Goal: Navigation & Orientation: Find specific page/section

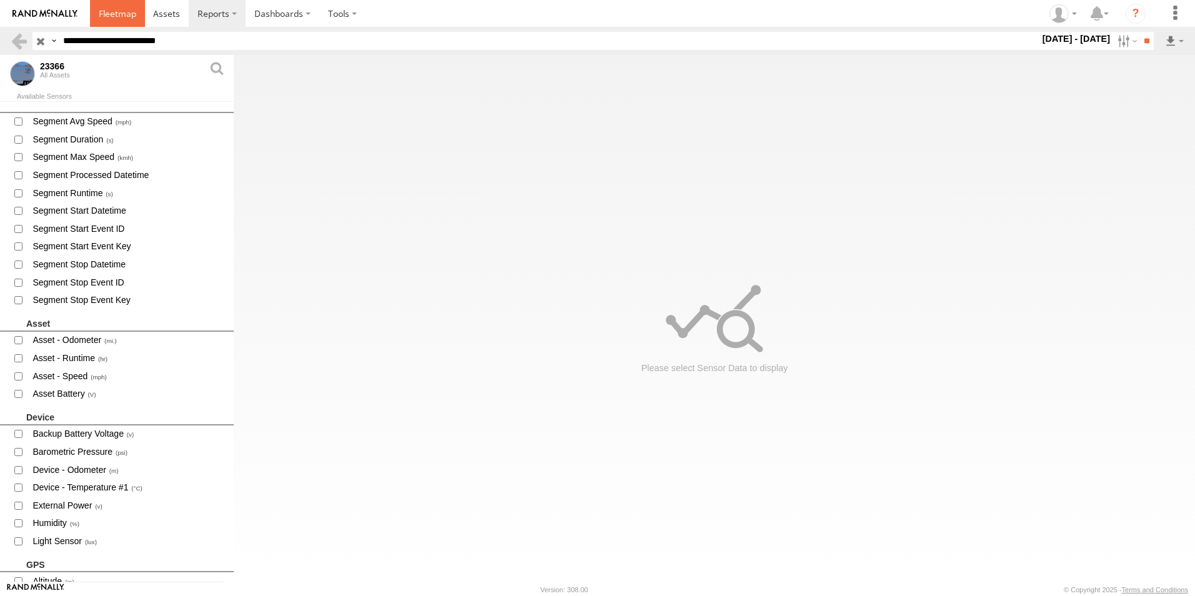
click at [114, 9] on span at bounding box center [117, 13] width 37 height 12
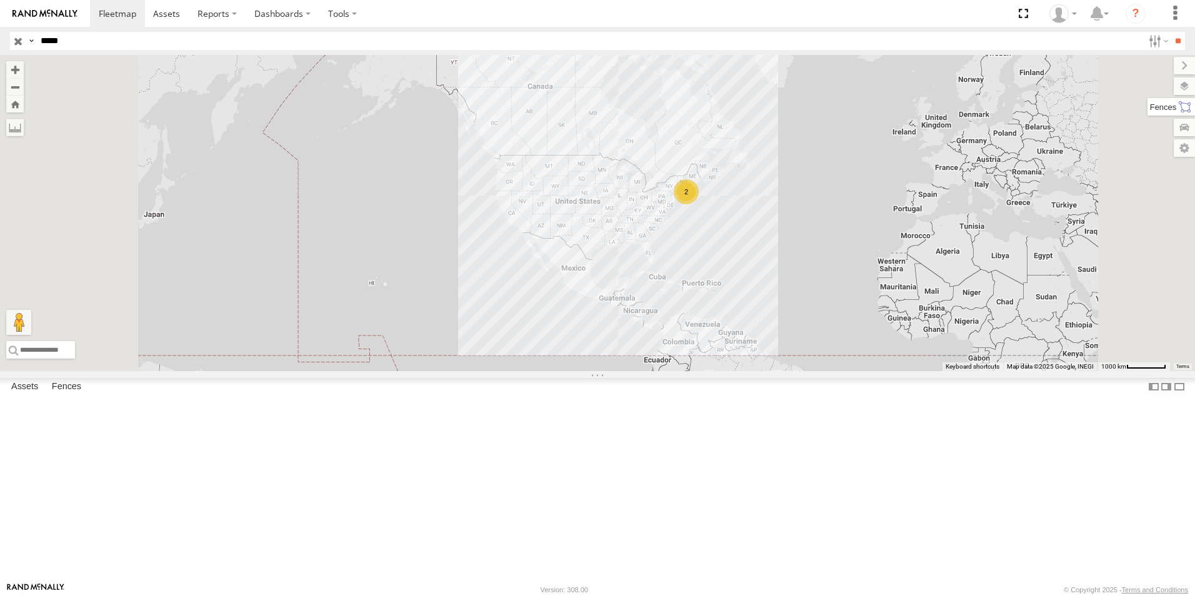
click at [1180, 104] on label at bounding box center [1170, 106] width 47 height 17
click at [0, 0] on div "4200 US-[GEOGRAPHIC_DATA]" at bounding box center [0, 0] width 0 height 0
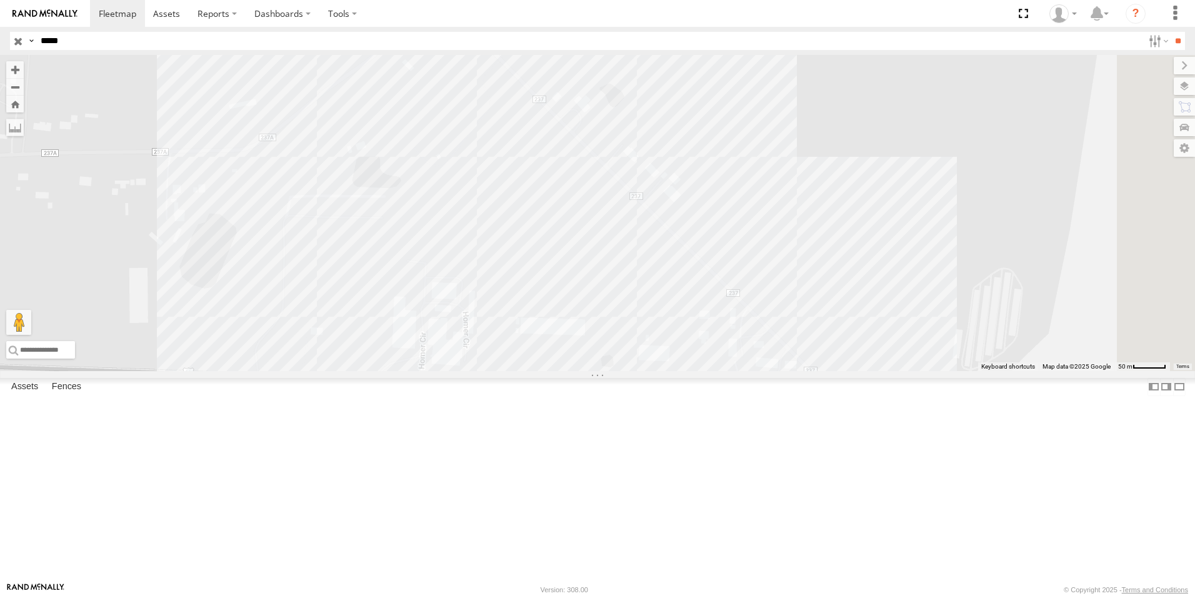
drag, startPoint x: 907, startPoint y: 303, endPoint x: 852, endPoint y: 310, distance: 54.8
click at [852, 310] on div at bounding box center [597, 213] width 1195 height 316
click at [99, 44] on input "*****" at bounding box center [589, 41] width 1107 height 18
type input "*****"
click at [1170, 32] on input "**" at bounding box center [1177, 41] width 14 height 18
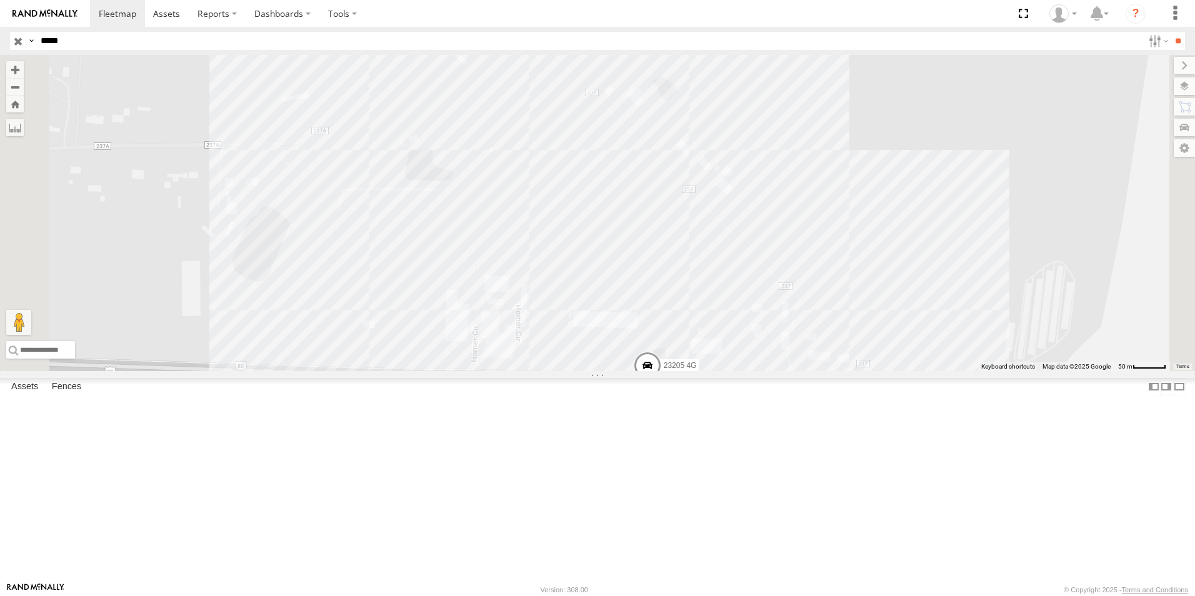
click at [661, 386] on span at bounding box center [647, 369] width 27 height 34
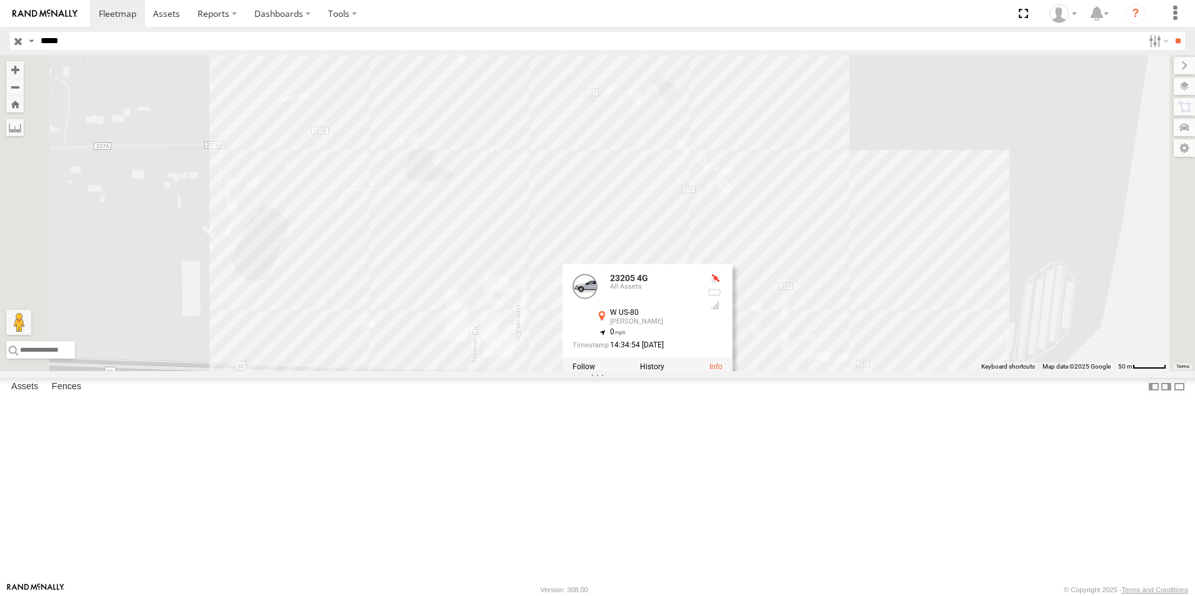
click at [942, 293] on div "23205 4G 23205 4G All Assets W US-80 Terrell 32.73768 , -96.3261 0 14:34:54 09/…" at bounding box center [597, 213] width 1195 height 316
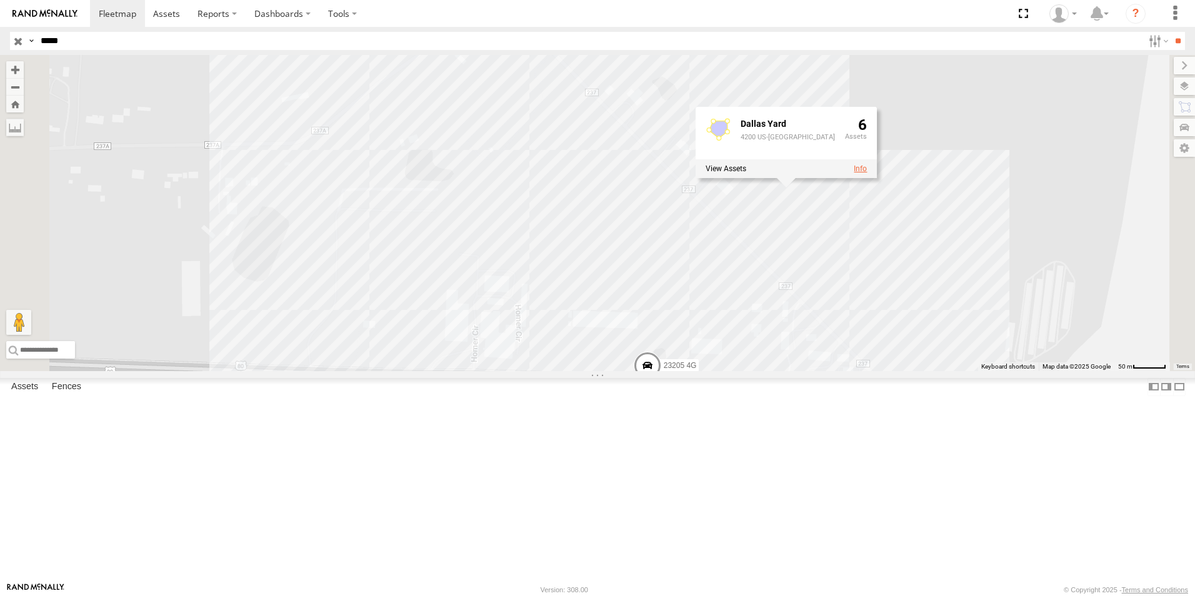
click at [867, 173] on link at bounding box center [859, 168] width 13 height 9
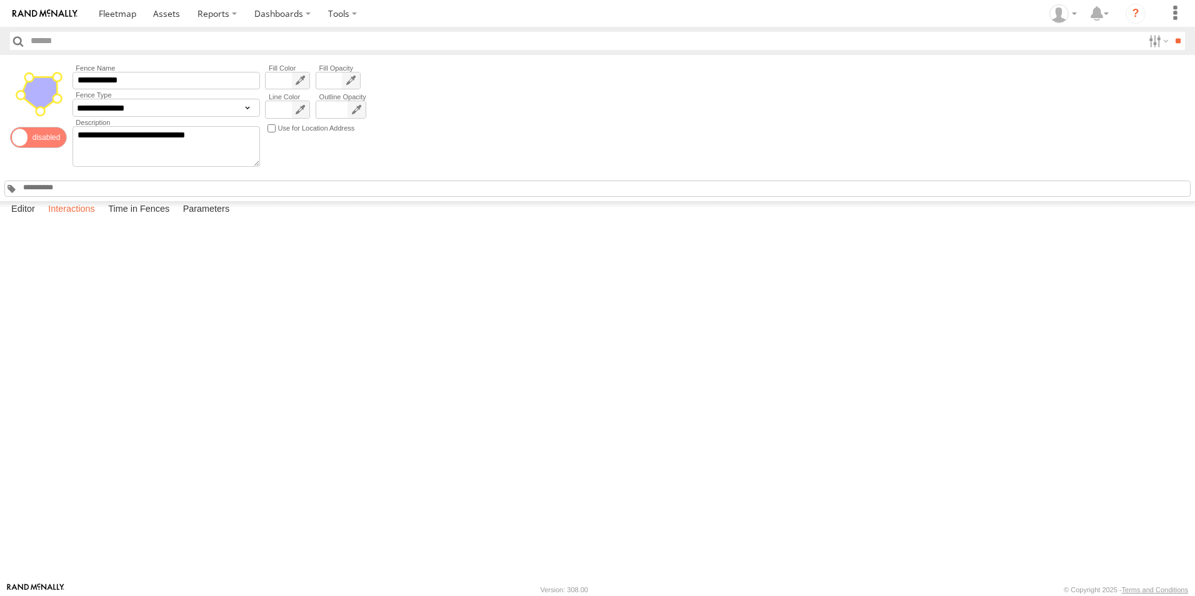
click at [89, 219] on label "Interactions" at bounding box center [71, 209] width 59 height 17
click at [0, 0] on link "View Full Report" at bounding box center [0, 0] width 0 height 0
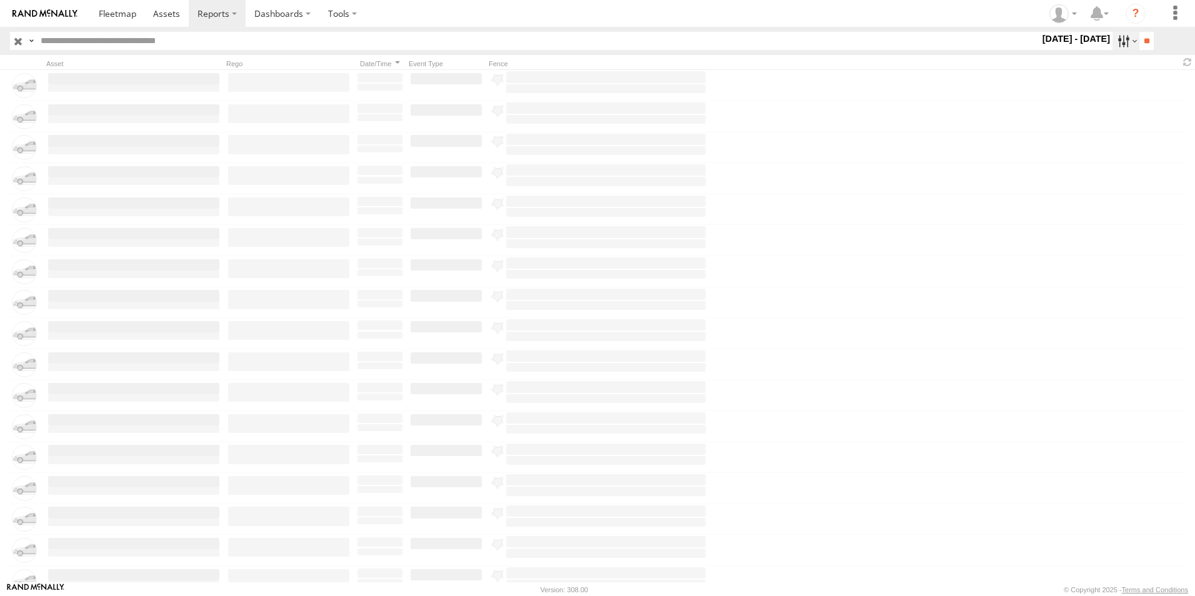
click at [1112, 47] on label at bounding box center [1125, 41] width 27 height 18
click at [0, 0] on label at bounding box center [0, 0] width 0 height 0
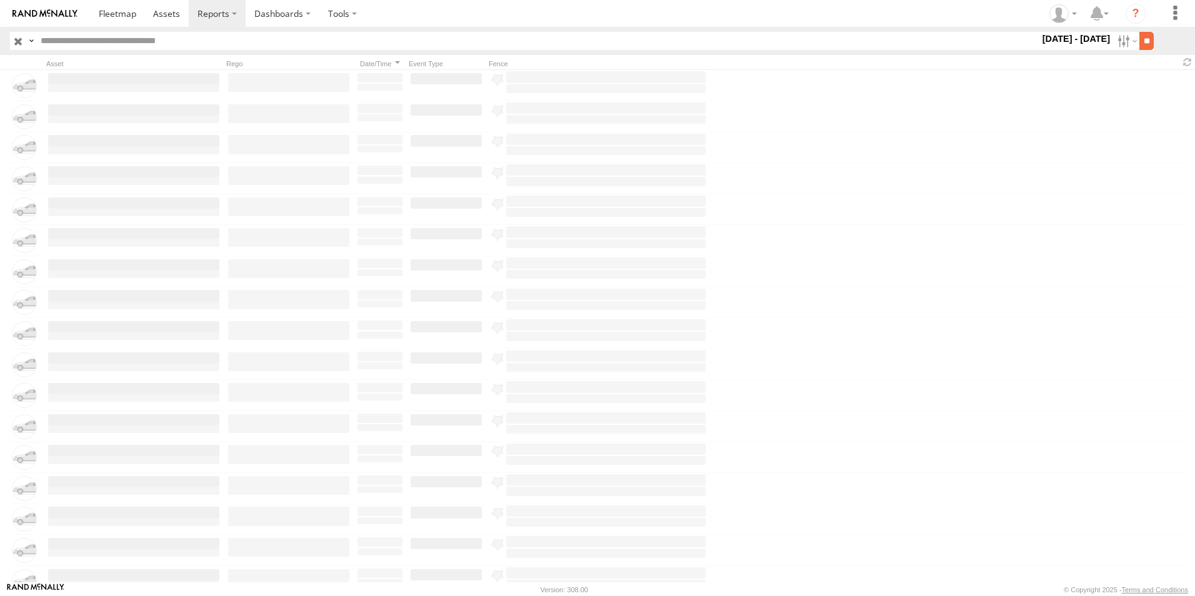
click at [1139, 42] on input "**" at bounding box center [1146, 41] width 14 height 18
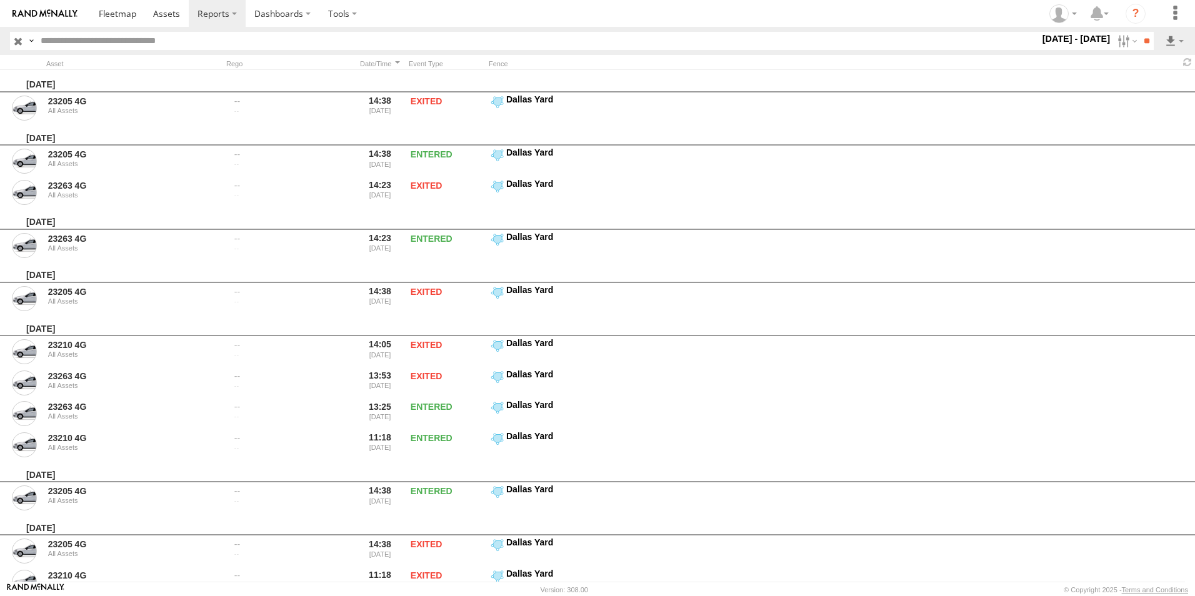
scroll to position [1085, 0]
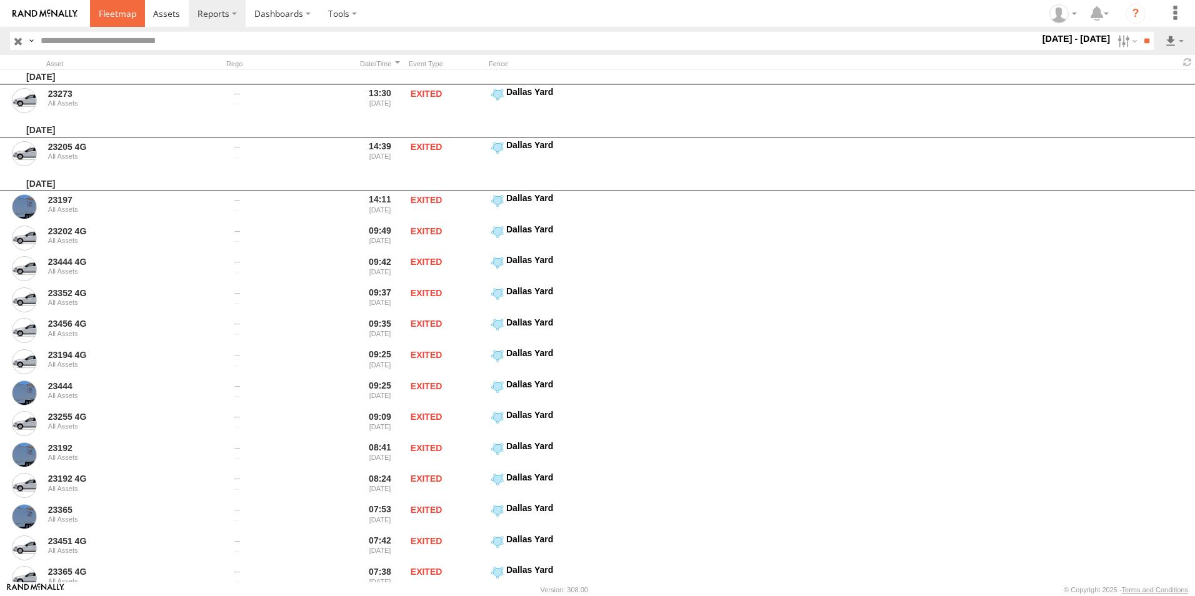
click at [138, 11] on link at bounding box center [117, 13] width 55 height 27
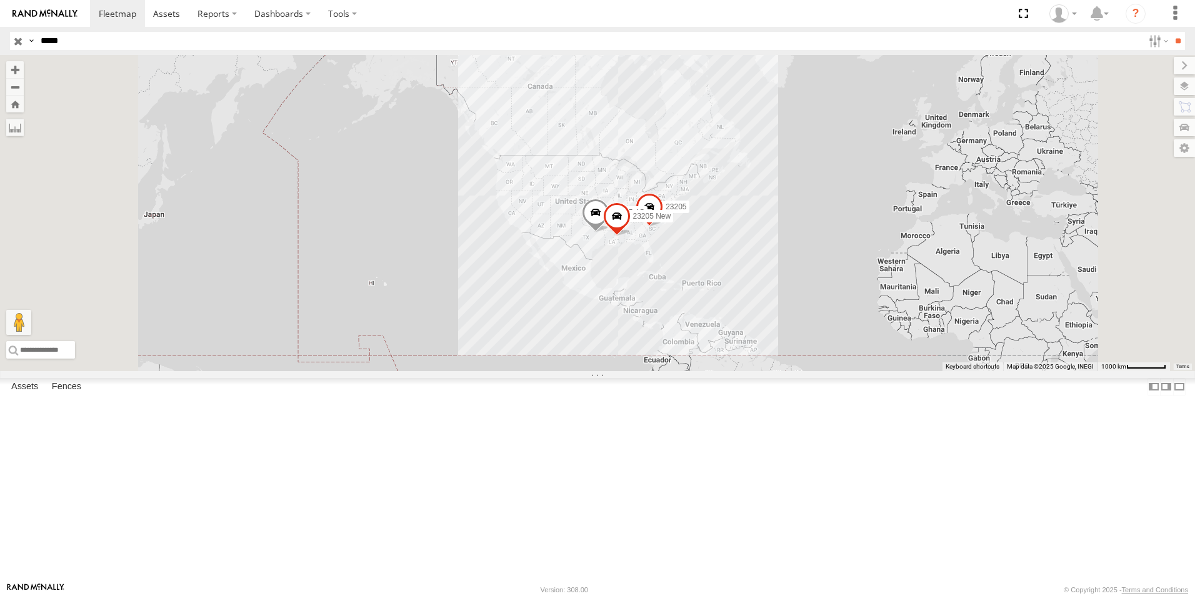
drag, startPoint x: 77, startPoint y: 48, endPoint x: 16, endPoint y: 47, distance: 61.2
click at [16, 47] on div "Search Query Asset ID Asset Label Registration Manufacturer Model VIN Job ID Dr…" at bounding box center [590, 41] width 1160 height 18
click at [21, 40] on input "button" at bounding box center [18, 41] width 16 height 18
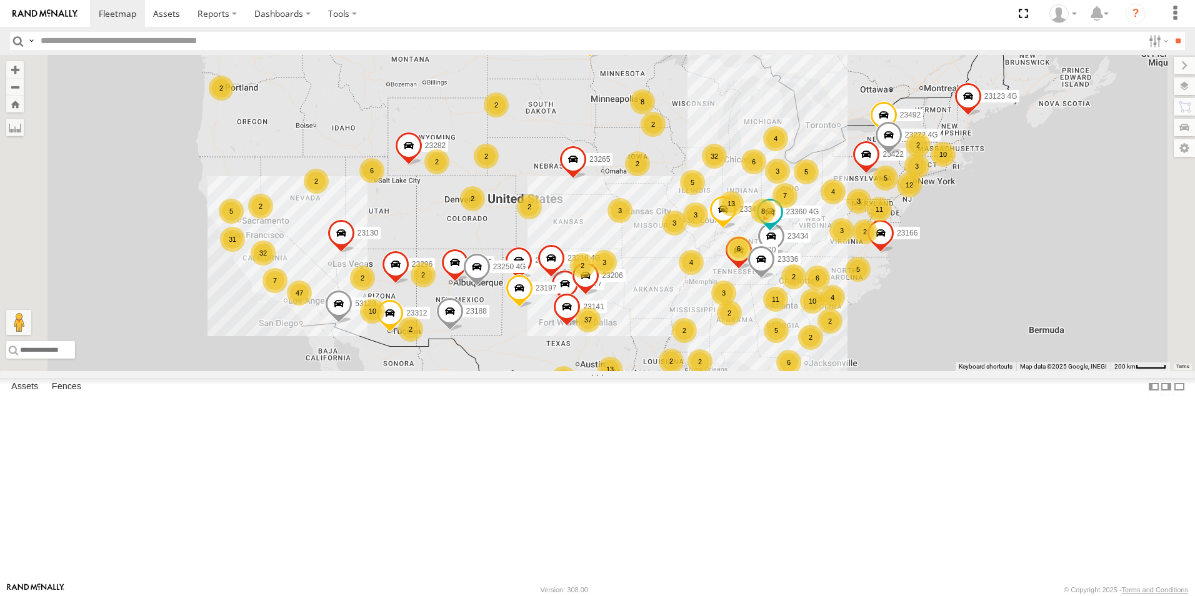
drag, startPoint x: 790, startPoint y: 322, endPoint x: 727, endPoint y: 311, distance: 63.5
click at [728, 306] on div "23295 4G 23188 23265 23130 23123 4G 26 6 47 4 3 5 6 37 12 32 4 3 8 13 7 23492 3…" at bounding box center [597, 213] width 1195 height 316
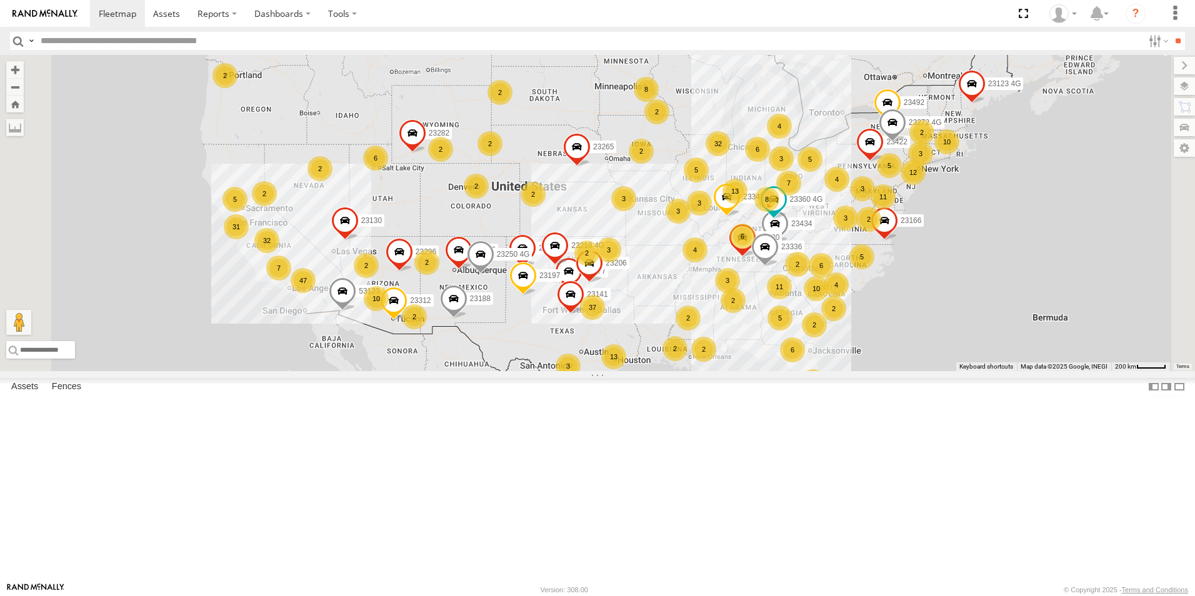
drag, startPoint x: 704, startPoint y: 301, endPoint x: 709, endPoint y: 287, distance: 14.9
click at [709, 287] on div "23295 4G 23188 23265 23130 23123 4G 26 6 47 4 3 5 6 37 12 32 4 3 8 13 7 23492 3…" at bounding box center [597, 213] width 1195 height 316
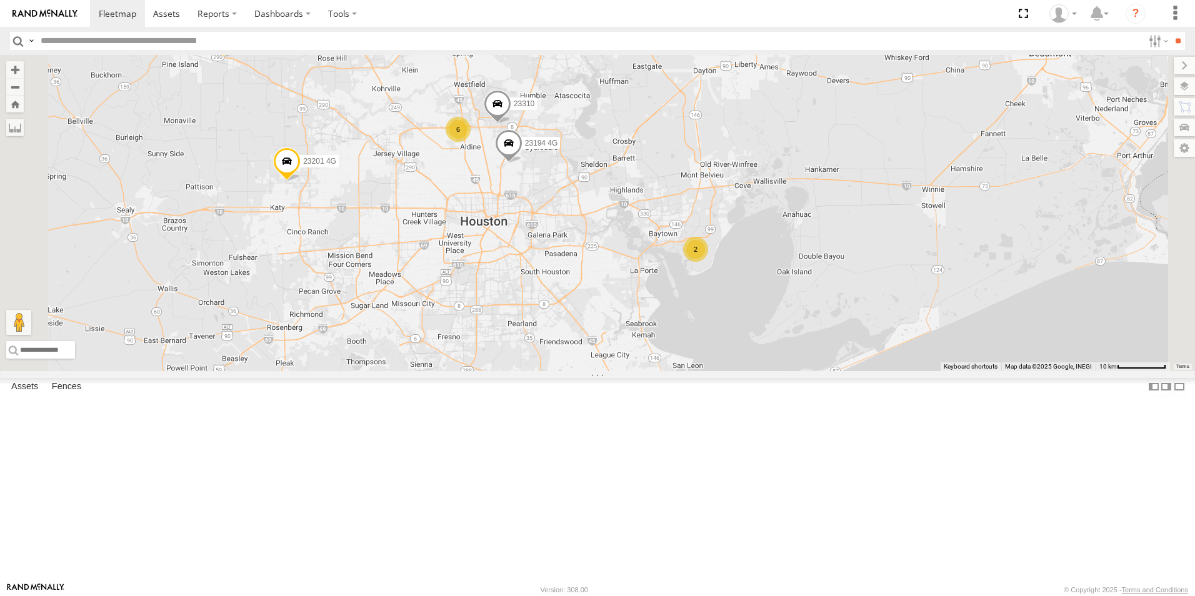
drag, startPoint x: 538, startPoint y: 349, endPoint x: 566, endPoint y: 280, distance: 74.3
click at [566, 281] on div "23295 4G 23188 23206 23141 23218 4G 23277 53123 23305 23265 23166 23336 23106 2…" at bounding box center [597, 213] width 1195 height 316
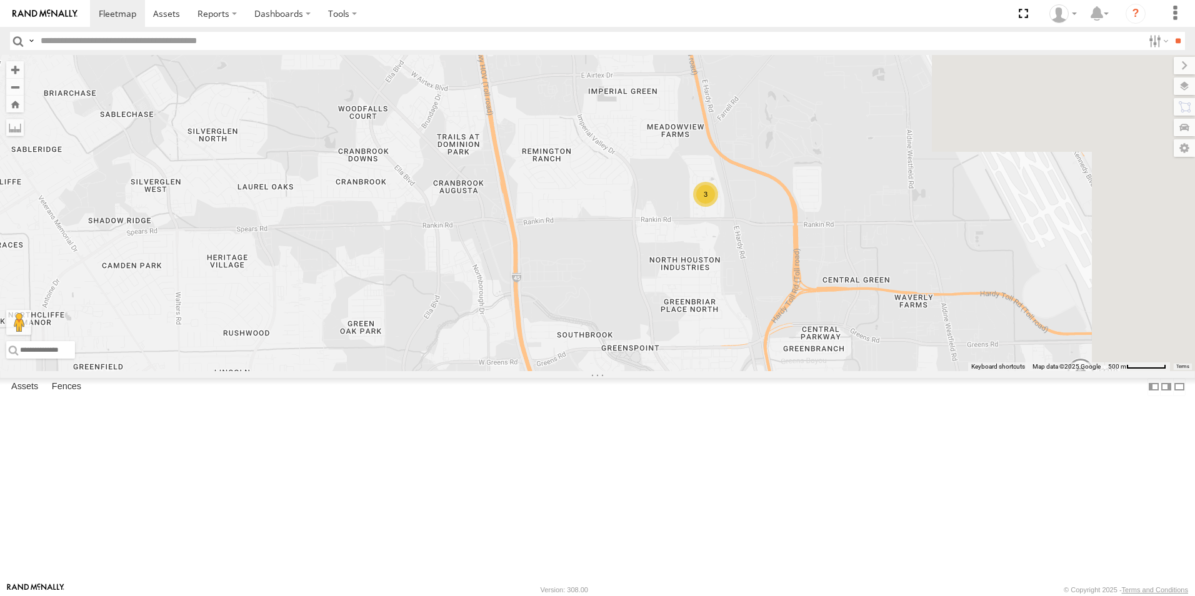
drag, startPoint x: 821, startPoint y: 320, endPoint x: 616, endPoint y: 462, distance: 249.2
click at [616, 371] on div "23295 4G 23188 23206 23141 23218 4G 23277 53123 23305 23265 23166 23336 23106 2…" at bounding box center [597, 213] width 1195 height 316
